Goal: Complete application form

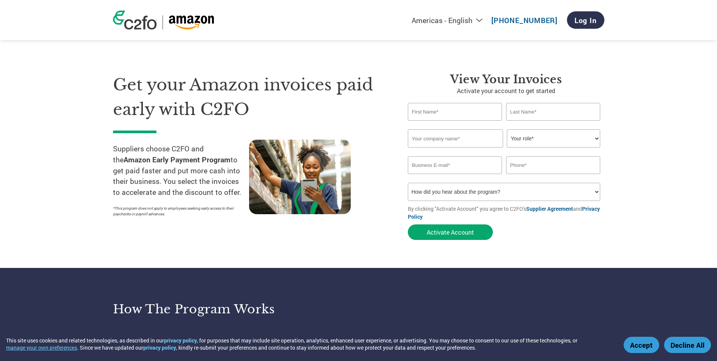
click at [437, 118] on input "text" at bounding box center [455, 112] width 94 height 18
type input "[PERSON_NAME]"
click at [450, 142] on input "text" at bounding box center [455, 138] width 95 height 18
type input "Gulf Coast Supply & Service LLC"
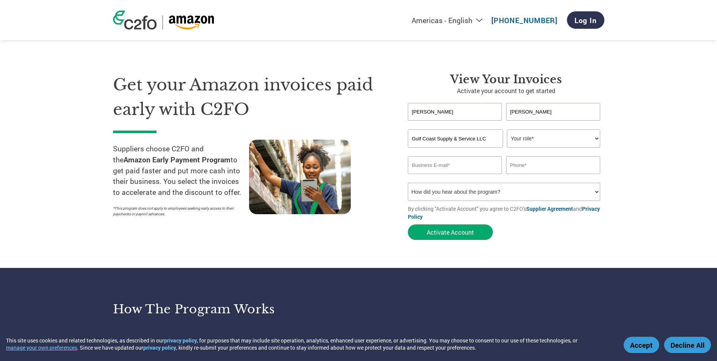
type input "[EMAIL_ADDRESS][DOMAIN_NAME]"
type input "3372784768"
drag, startPoint x: 476, startPoint y: 163, endPoint x: 390, endPoint y: 162, distance: 85.8
click at [390, 162] on div "Get your Amazon invoices paid early with C2FO Suppliers choose C2FO and the Ama…" at bounding box center [358, 142] width 491 height 201
type input "[EMAIL_ADDRESS][DOMAIN_NAME]"
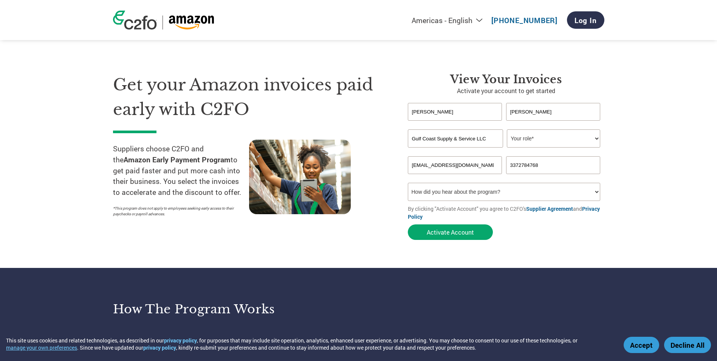
click at [539, 141] on select "Your role* CFO Controller Credit Manager Finance Director Treasurer CEO Preside…" at bounding box center [553, 138] width 93 height 18
select select "PRESIDENT"
click at [507, 129] on select "Your role* CFO Controller Credit Manager Finance Director Treasurer CEO Preside…" at bounding box center [553, 138] width 93 height 18
drag, startPoint x: 455, startPoint y: 116, endPoint x: 408, endPoint y: 115, distance: 47.3
click at [408, 115] on input "[PERSON_NAME]" at bounding box center [455, 112] width 94 height 18
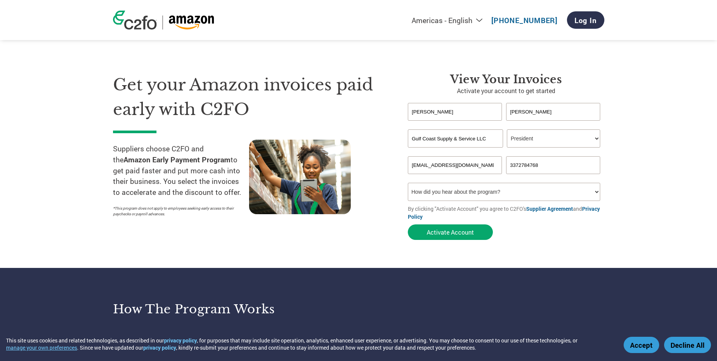
type input "[PERSON_NAME]"
click at [445, 197] on select "How did you hear about the program? Received a letter Email Social Media Online…" at bounding box center [504, 192] width 193 height 18
select select "Email"
click at [408, 183] on select "How did you hear about the program? Received a letter Email Social Media Online…" at bounding box center [504, 192] width 193 height 18
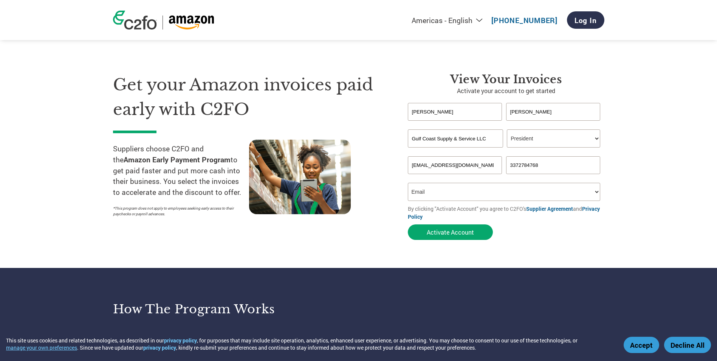
drag, startPoint x: 542, startPoint y: 164, endPoint x: 503, endPoint y: 165, distance: 38.5
click at [503, 165] on div "[EMAIL_ADDRESS][DOMAIN_NAME] 3372784768" at bounding box center [506, 165] width 197 height 18
type input "[PHONE_NUMBER]"
click at [458, 229] on button "Activate Account" at bounding box center [450, 231] width 85 height 15
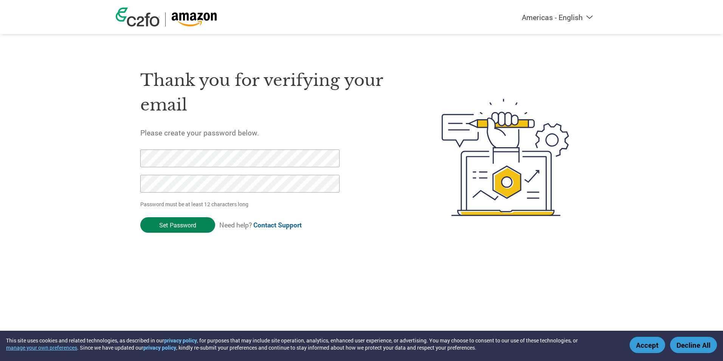
click at [183, 227] on input "Set Password" at bounding box center [177, 224] width 75 height 15
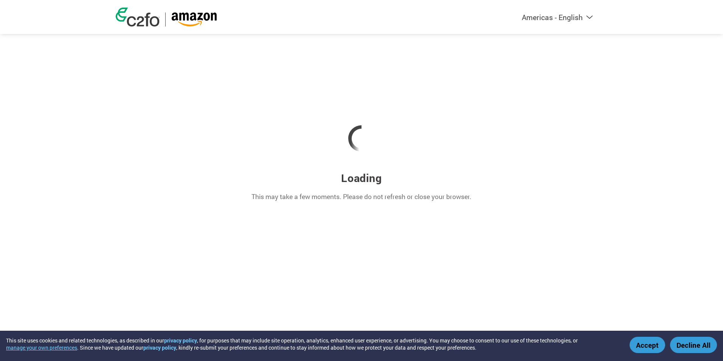
click at [643, 338] on button "Accept" at bounding box center [647, 344] width 36 height 16
